Goal: Task Accomplishment & Management: Use online tool/utility

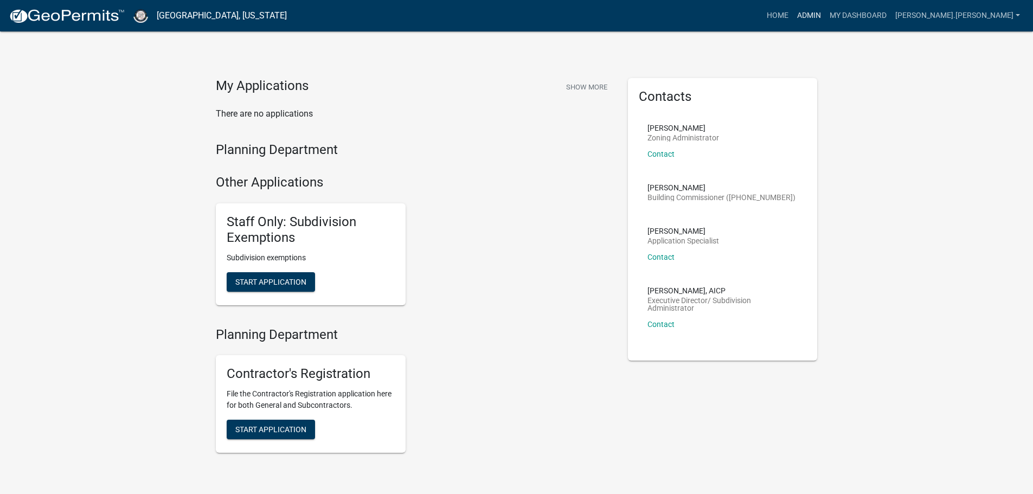
click at [826, 13] on link "Admin" at bounding box center [809, 15] width 33 height 21
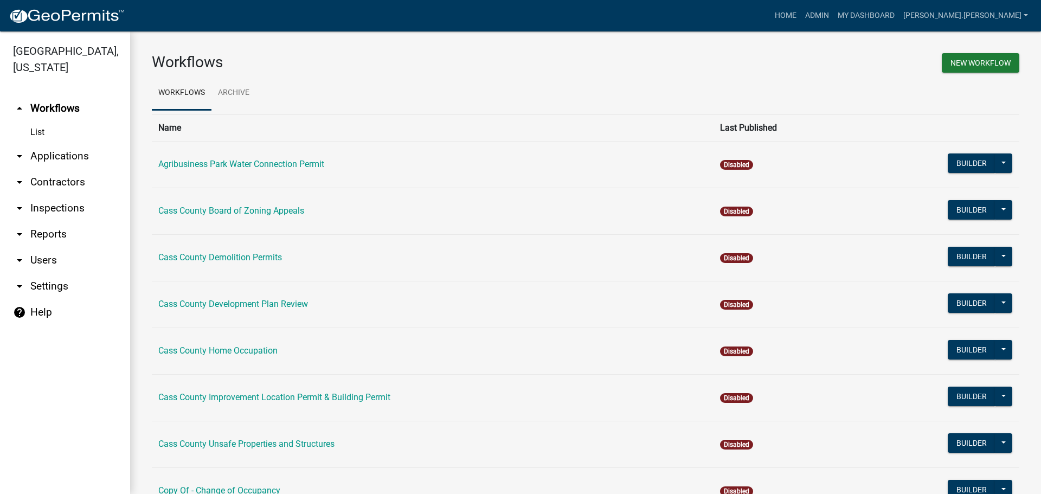
click at [53, 169] on link "arrow_drop_down Contractors" at bounding box center [65, 182] width 130 height 26
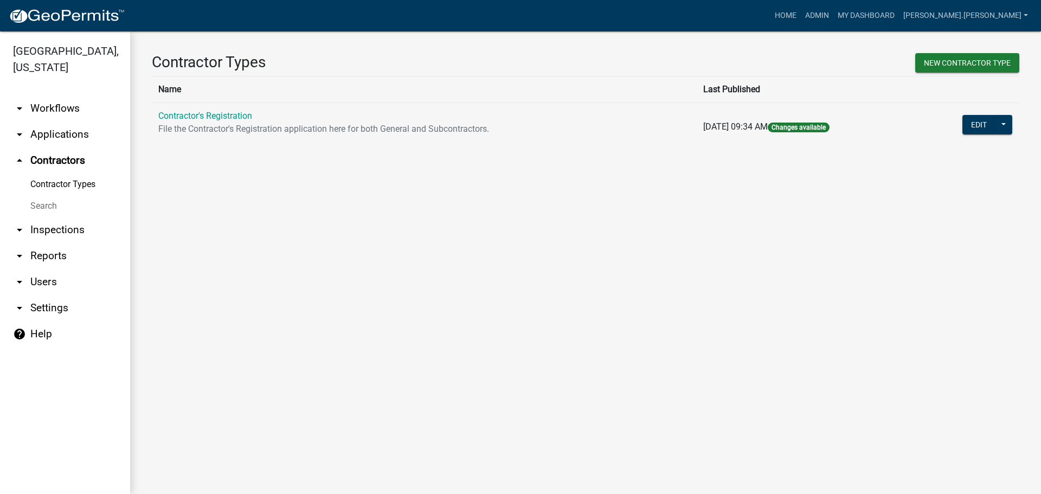
click at [43, 195] on link "Search" at bounding box center [65, 206] width 130 height 22
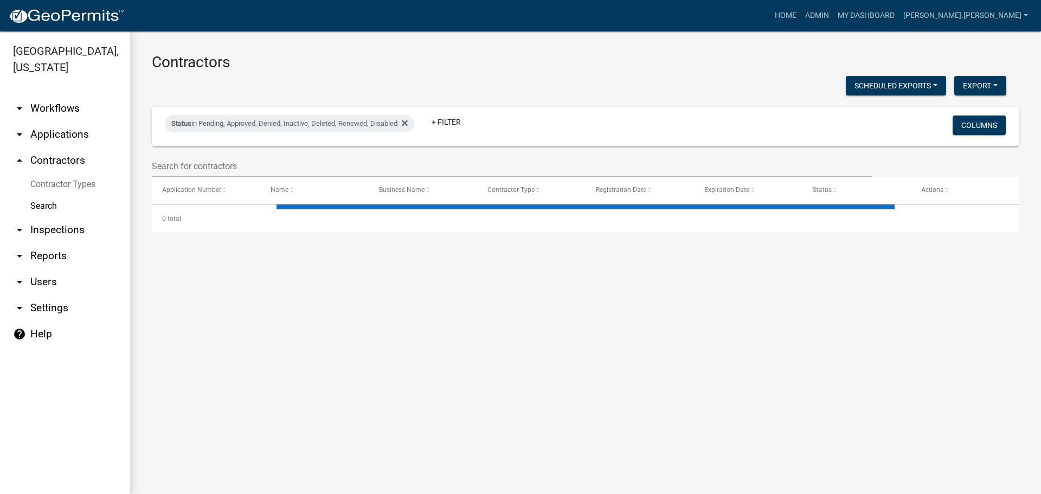
select select "3: 100"
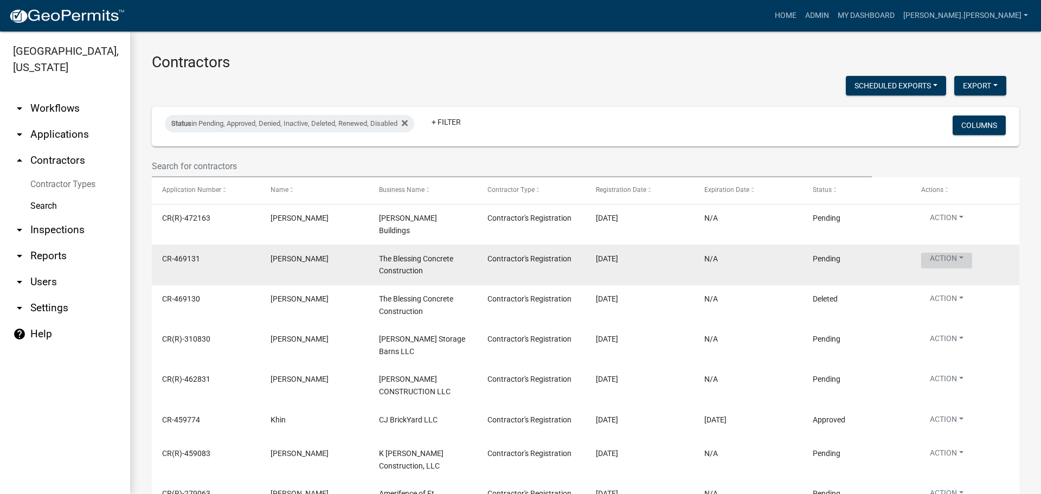
click at [949, 253] on button "Action" at bounding box center [947, 261] width 51 height 16
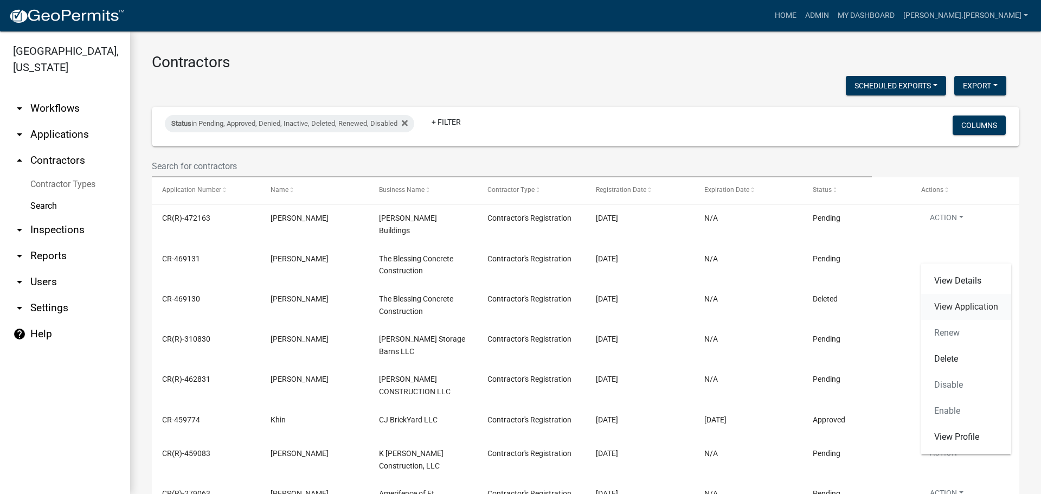
click at [945, 308] on link "View Application" at bounding box center [967, 307] width 90 height 26
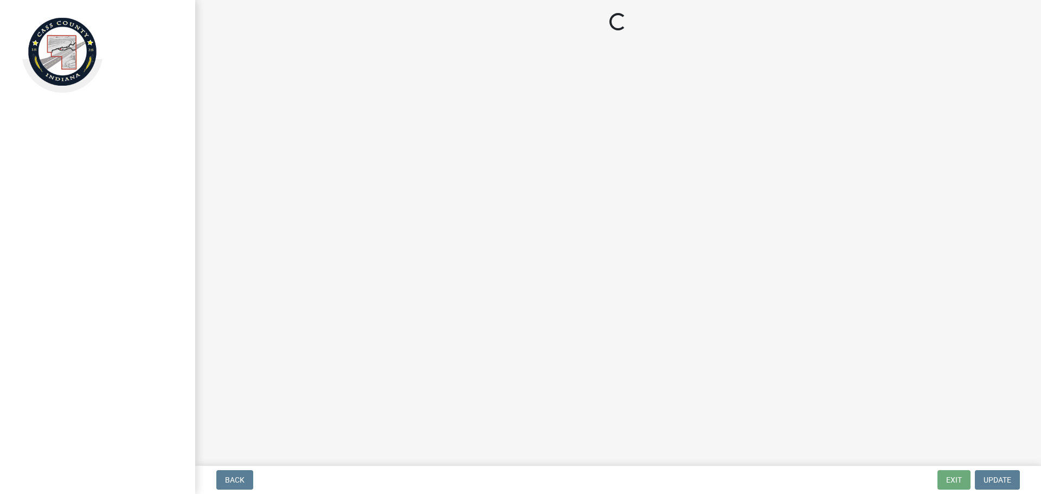
select select "IN"
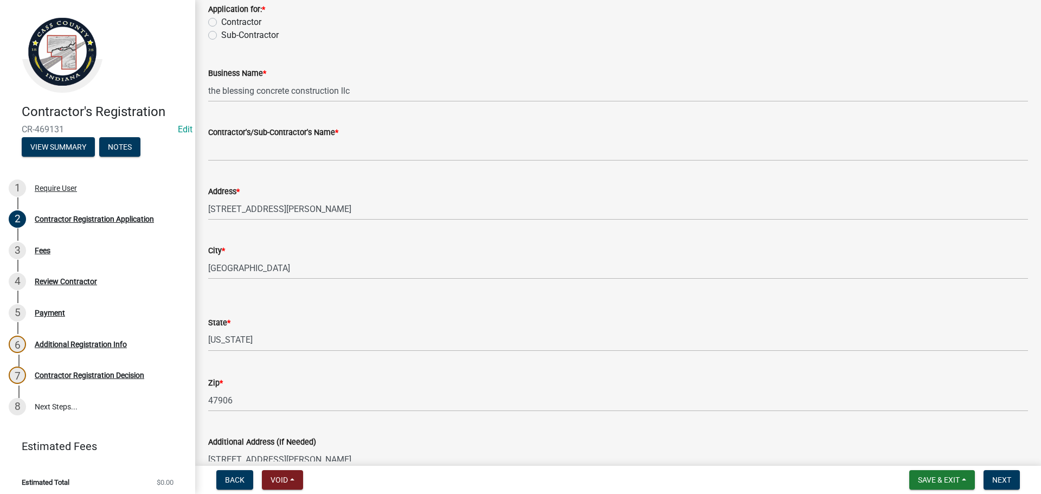
scroll to position [329, 0]
